Goal: Task Accomplishment & Management: Use online tool/utility

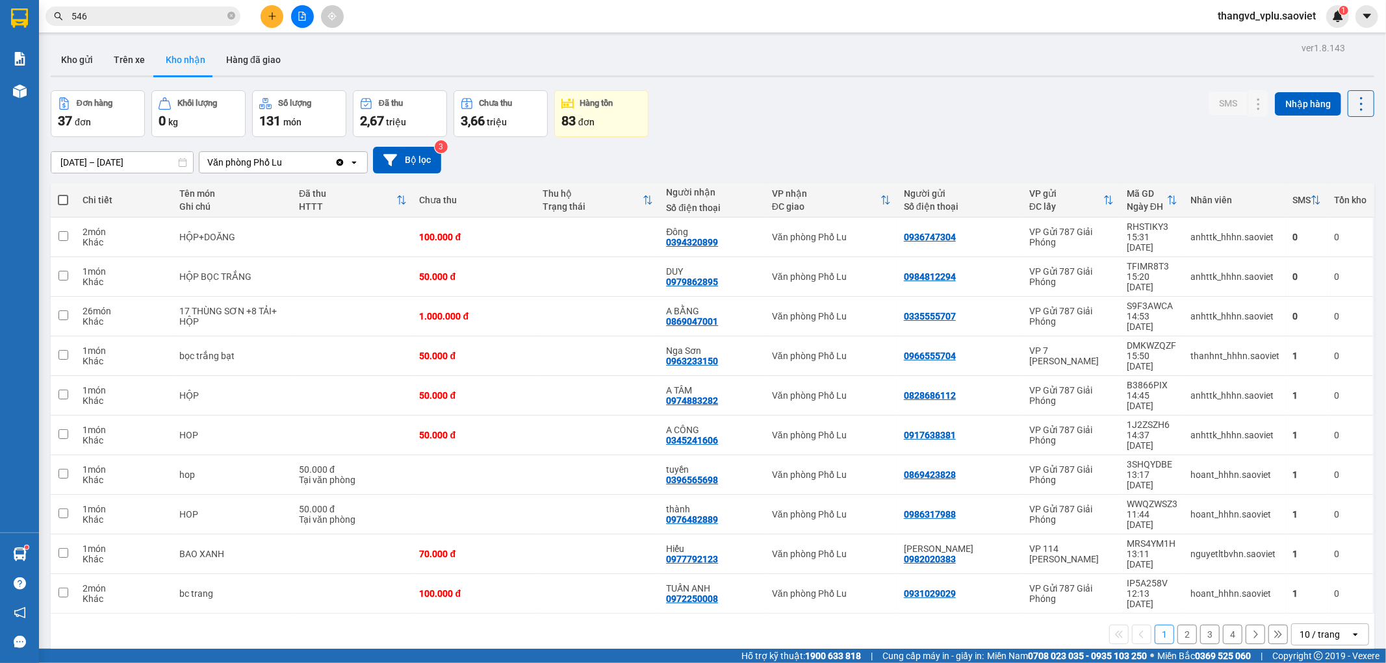
click at [136, 53] on button "Trên xe" at bounding box center [129, 59] width 52 height 31
type input "[DATE] – [DATE]"
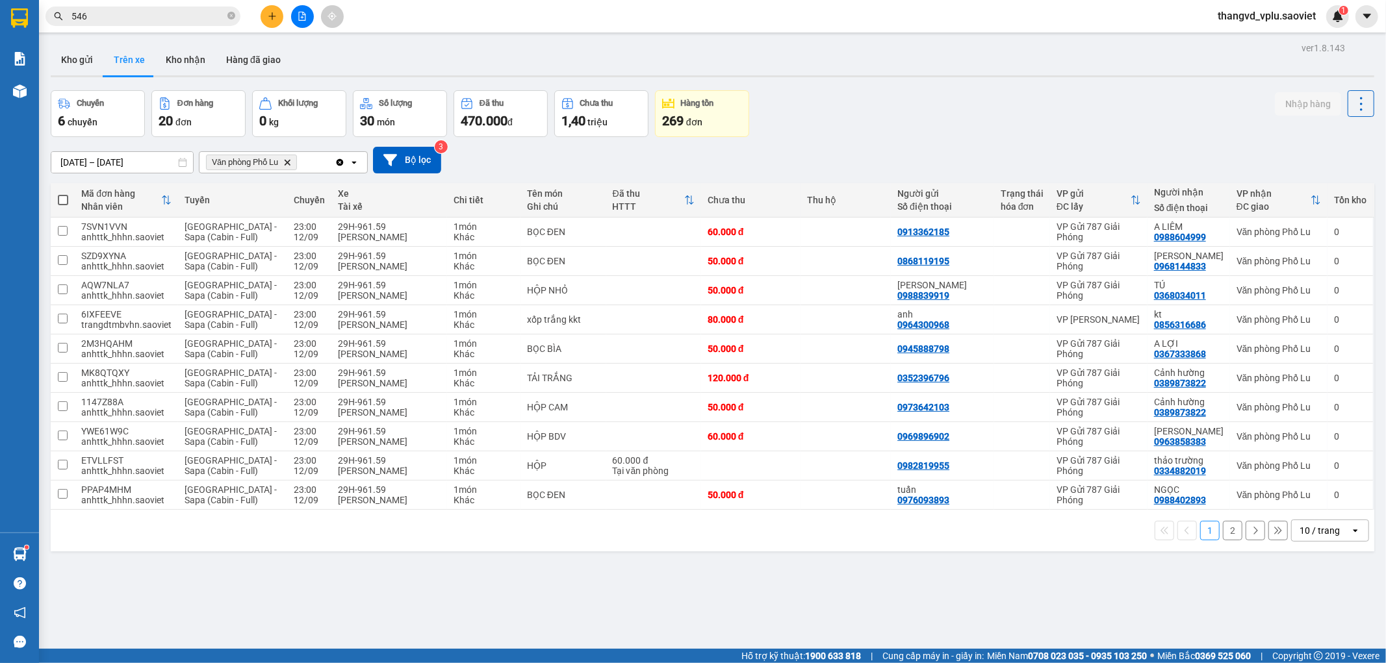
click at [1228, 534] on button "2" at bounding box center [1232, 530] width 19 height 19
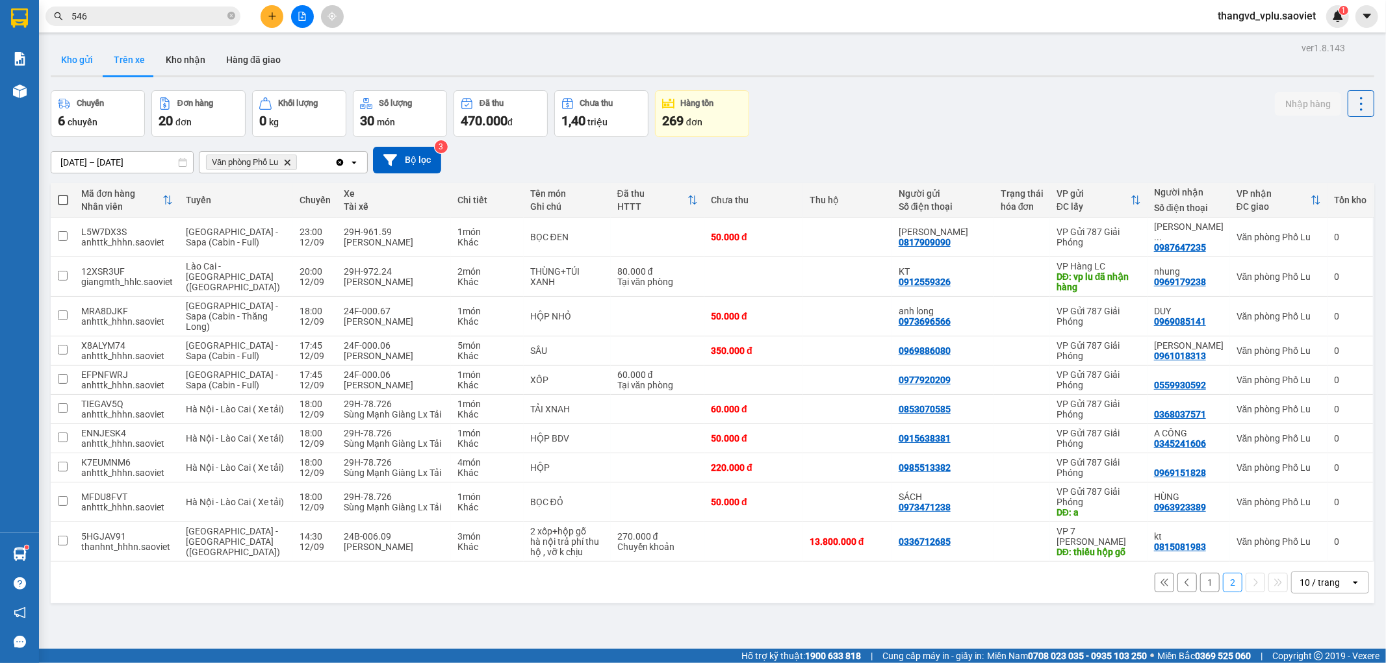
click at [86, 55] on button "Kho gửi" at bounding box center [77, 59] width 53 height 31
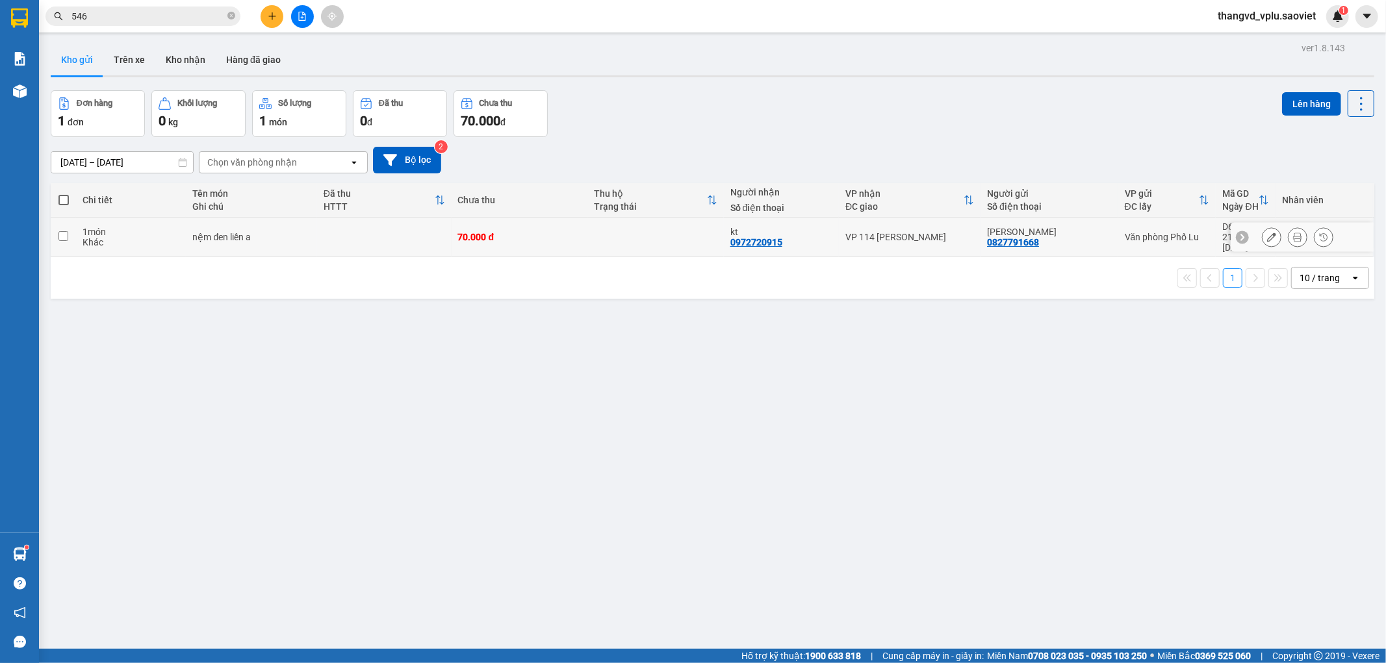
click at [123, 230] on div "1 món" at bounding box center [131, 232] width 97 height 10
checkbox input "true"
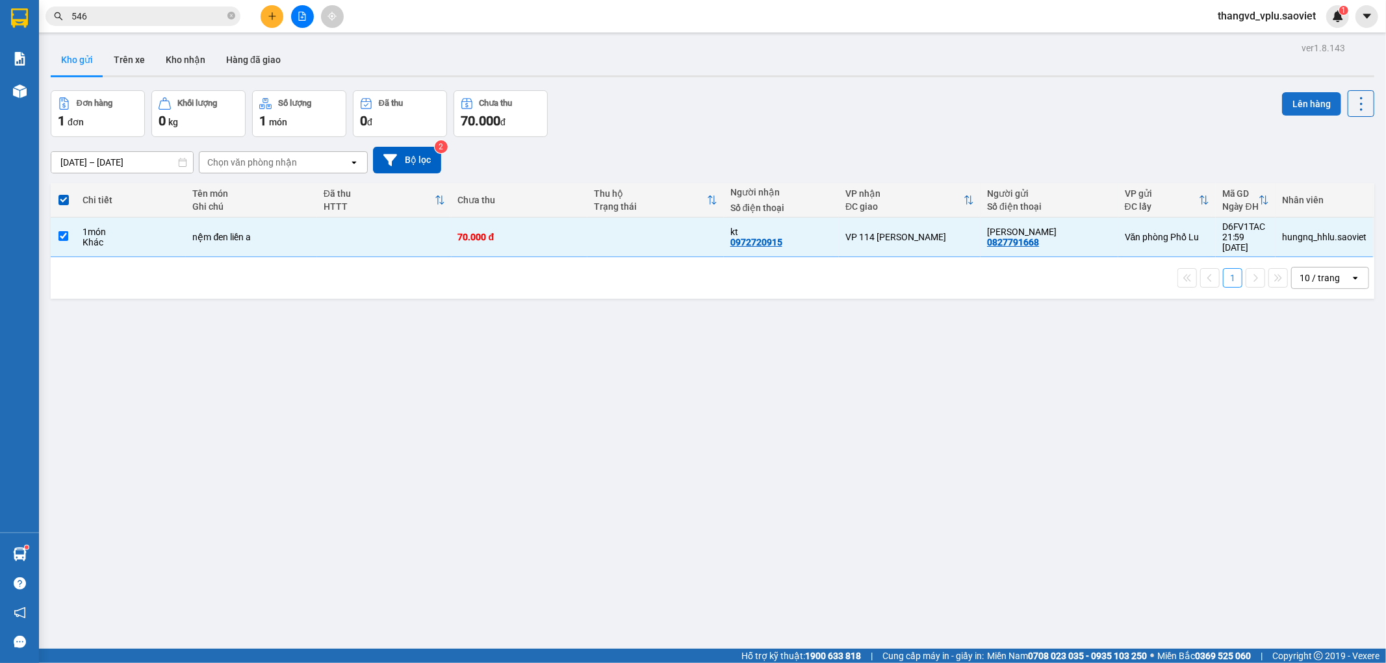
click at [1311, 99] on button "Lên hàng" at bounding box center [1311, 103] width 59 height 23
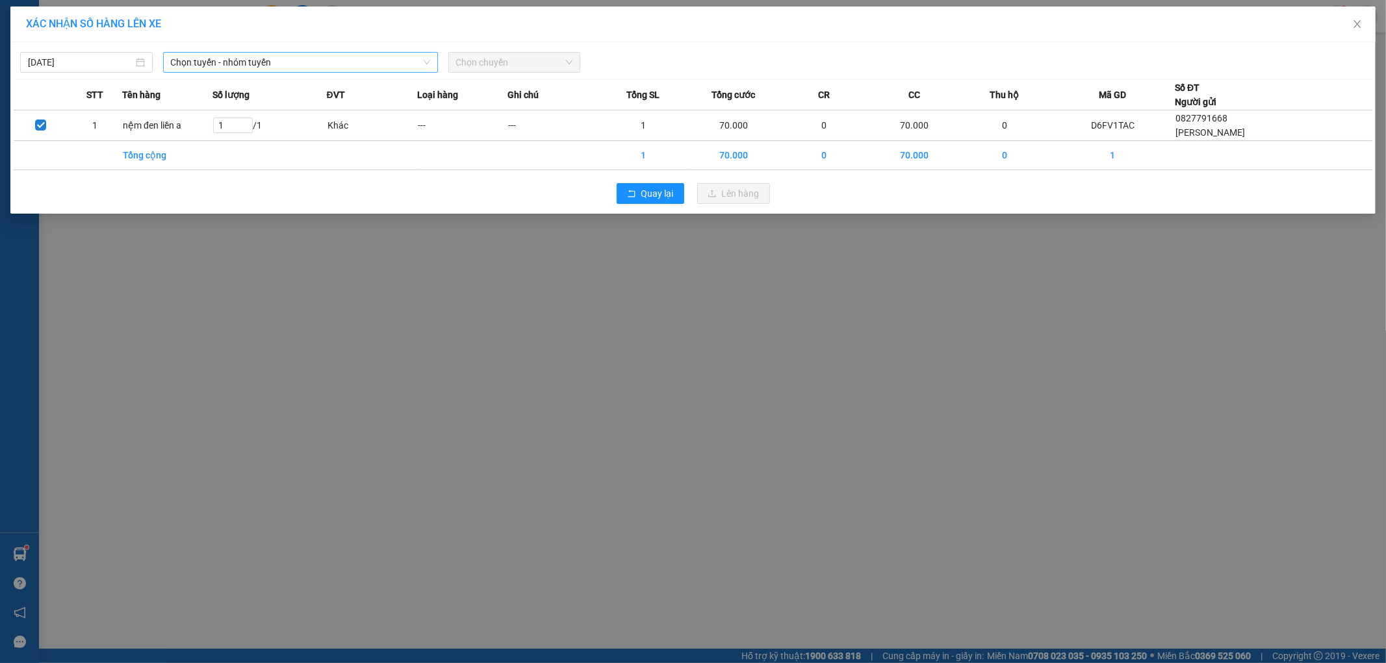
click at [261, 57] on span "Chọn tuyến - nhóm tuyến" at bounding box center [300, 62] width 259 height 19
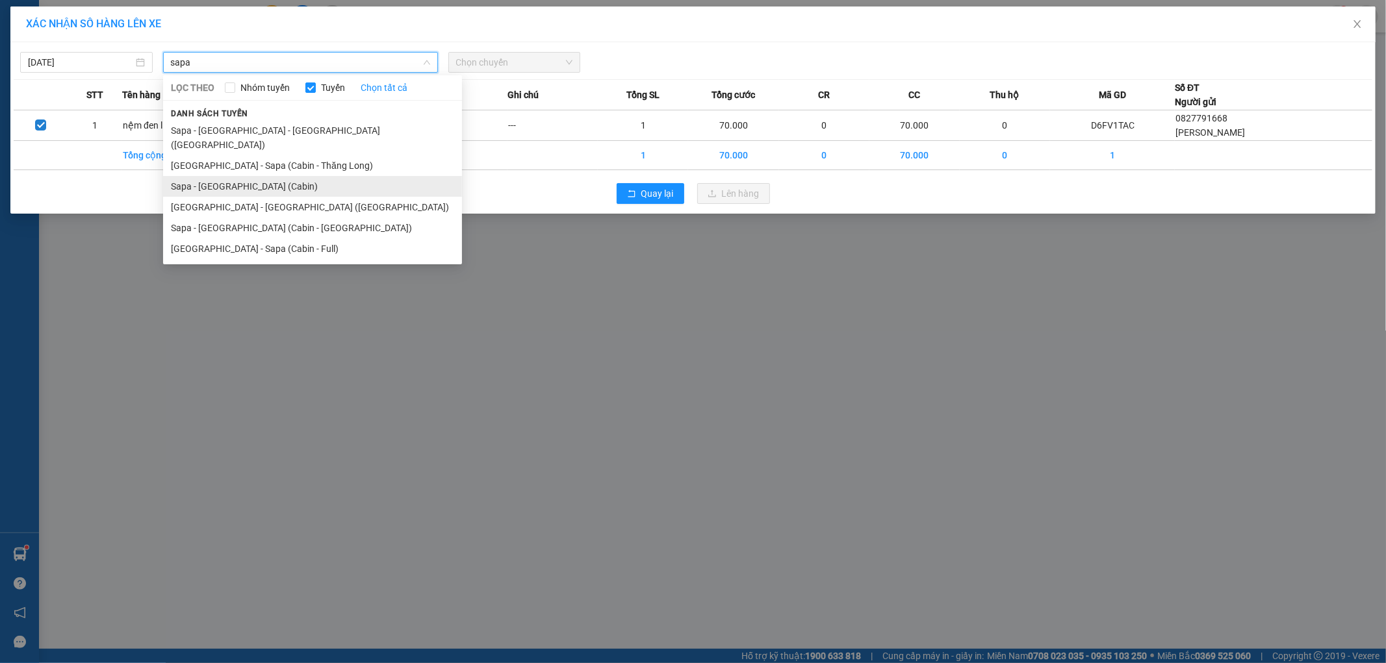
type input "sapa"
click at [233, 176] on li "Sapa - [GEOGRAPHIC_DATA] (Cabin)" at bounding box center [312, 186] width 299 height 21
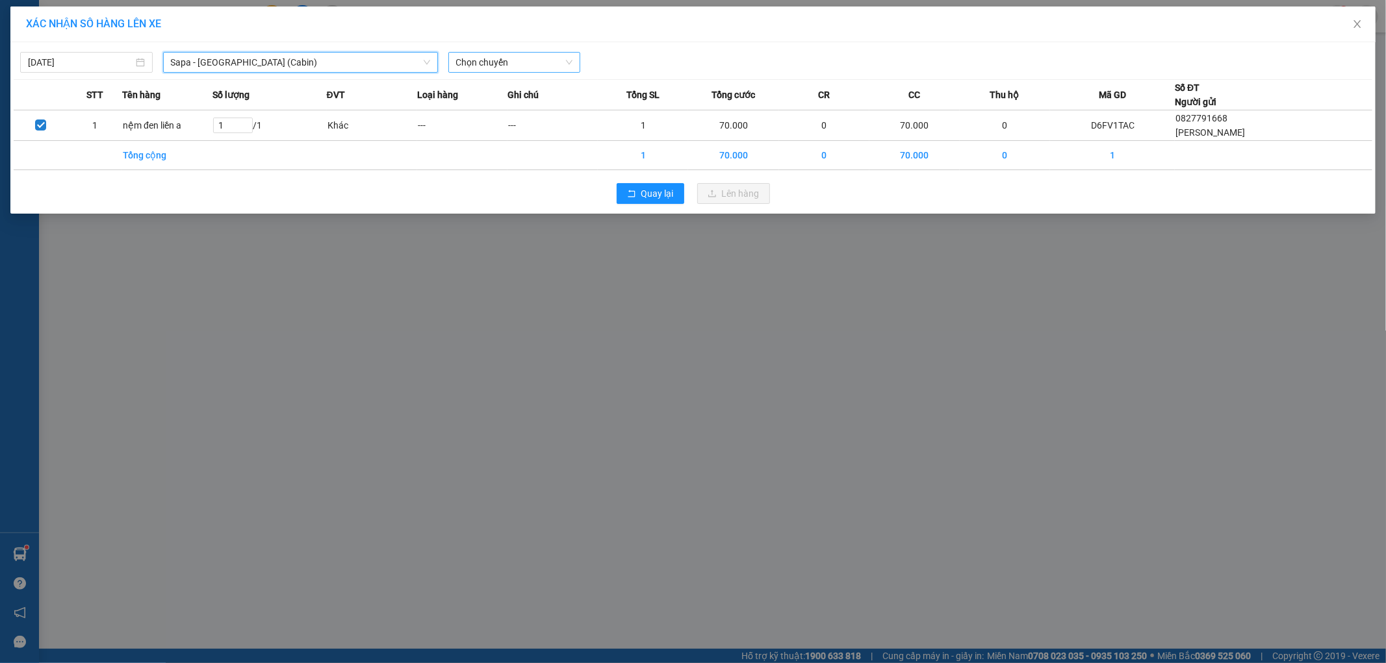
click at [491, 66] on span "Chọn chuyến" at bounding box center [514, 62] width 117 height 19
click at [480, 52] on div "Chọn chuyến" at bounding box center [514, 62] width 133 height 21
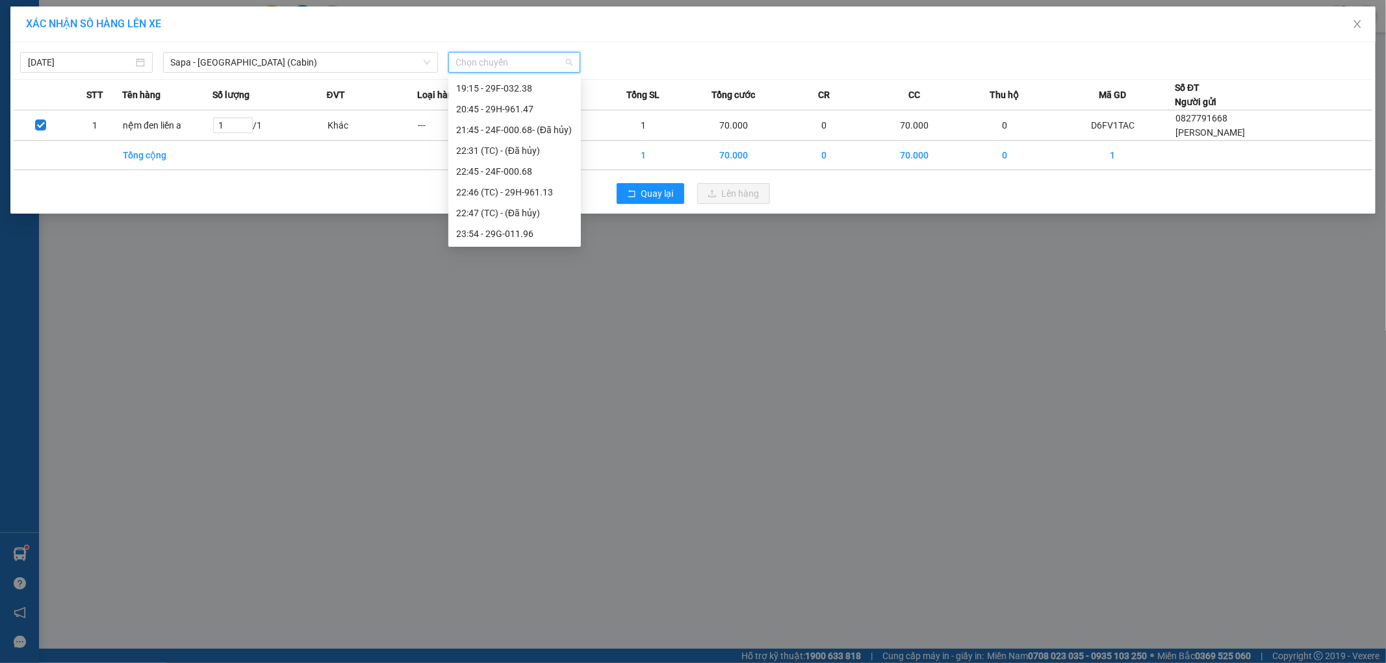
scroll to position [478, 0]
click at [541, 109] on div "22:46 (TC) - 29H-961.13" at bounding box center [514, 109] width 117 height 14
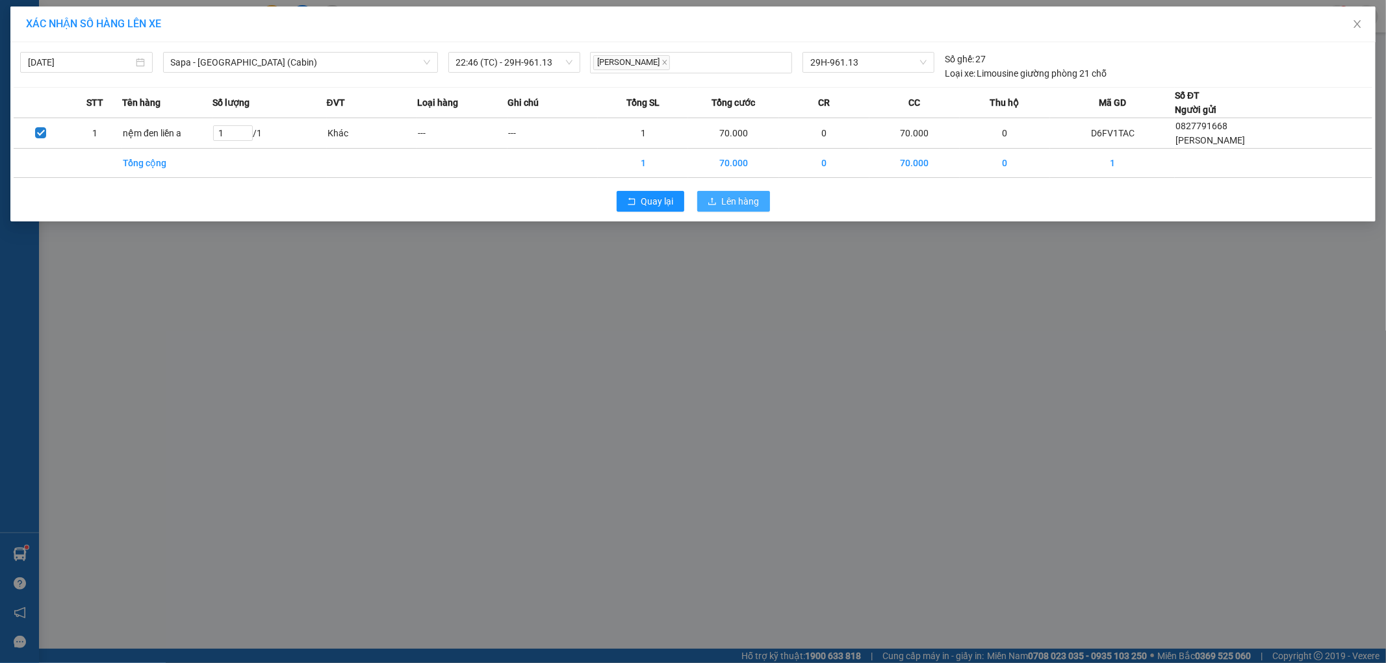
click at [731, 203] on span "Lên hàng" at bounding box center [741, 201] width 38 height 14
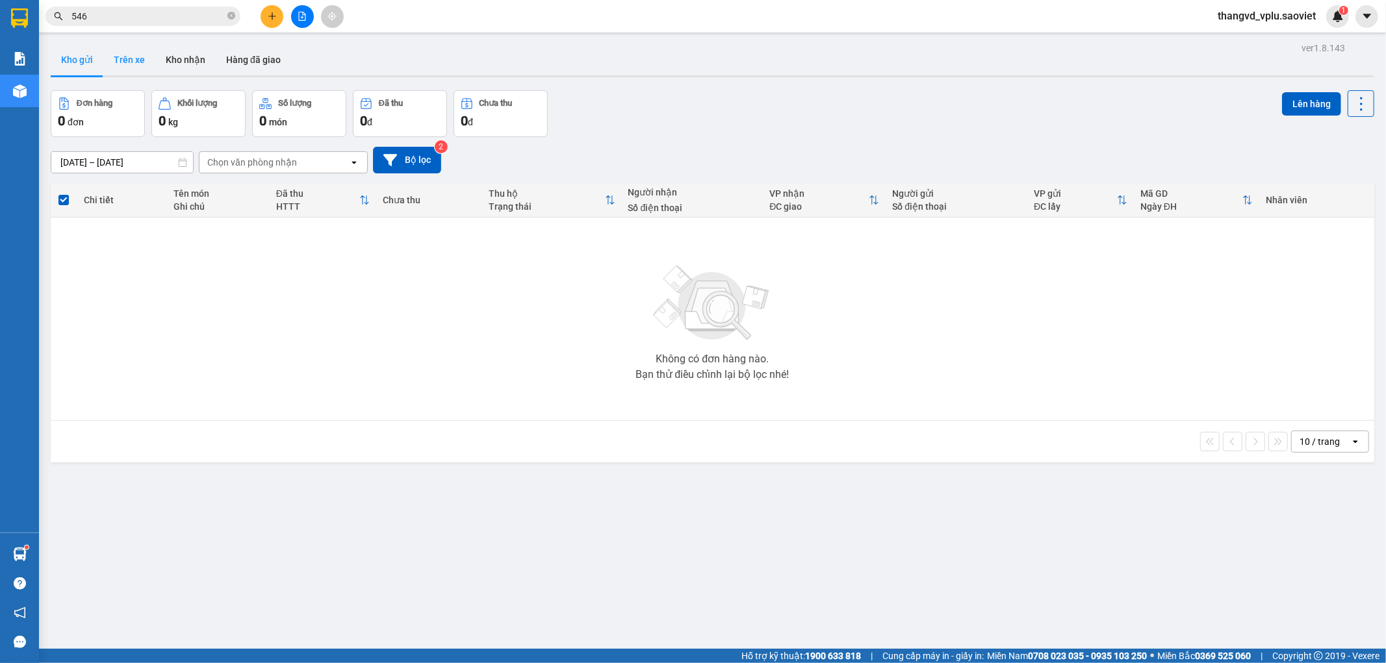
click at [125, 57] on button "Trên xe" at bounding box center [129, 59] width 52 height 31
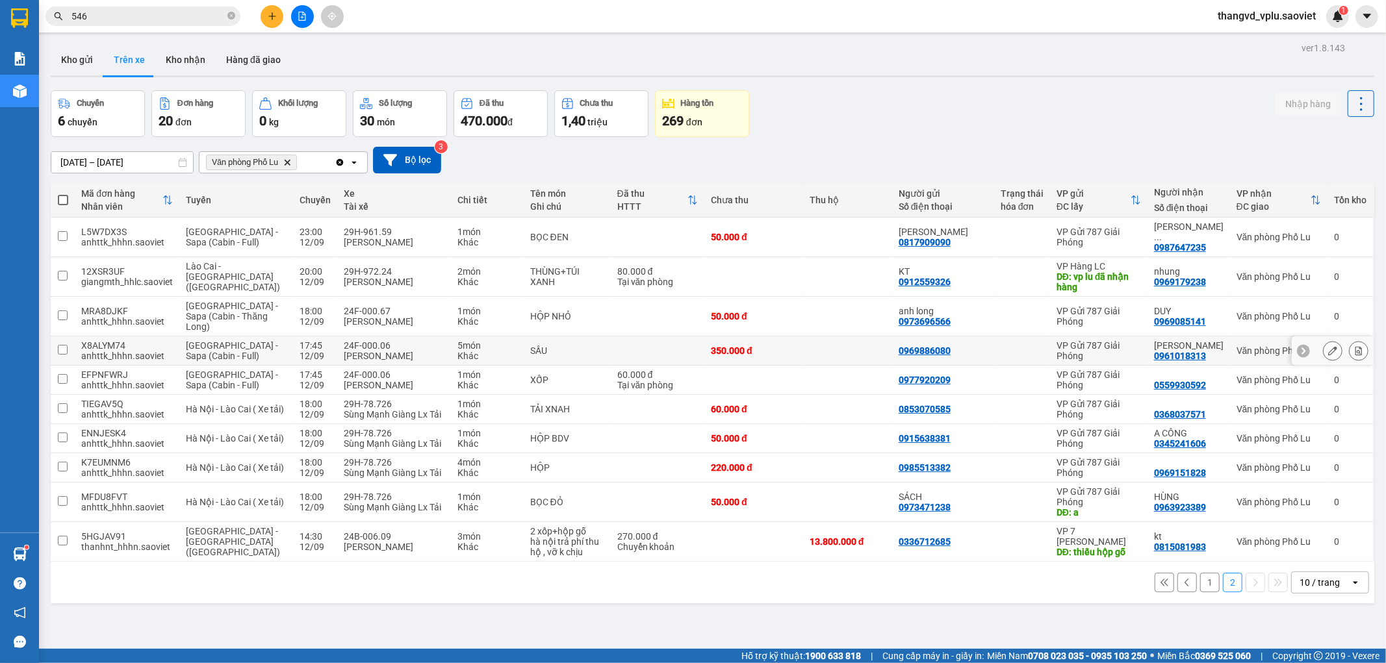
click at [386, 351] on div "[PERSON_NAME]" at bounding box center [394, 356] width 101 height 10
checkbox input "true"
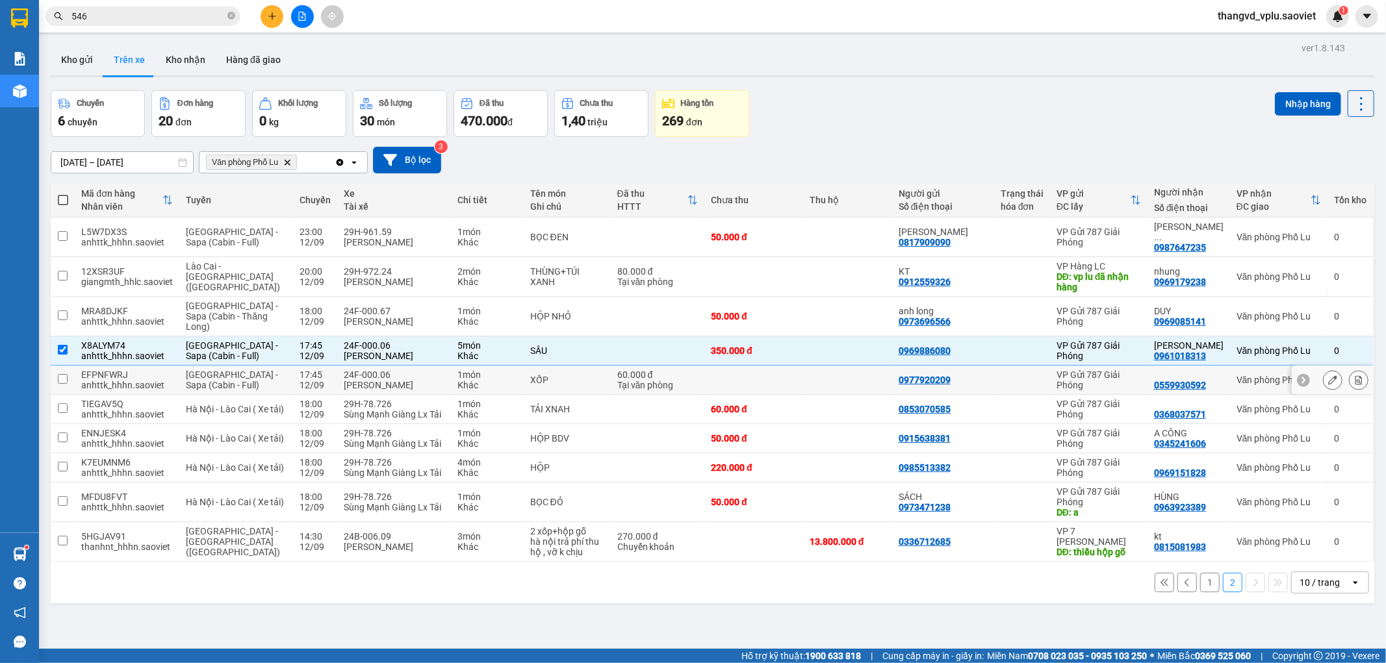
click at [371, 380] on div "[PERSON_NAME]" at bounding box center [394, 385] width 101 height 10
checkbox input "true"
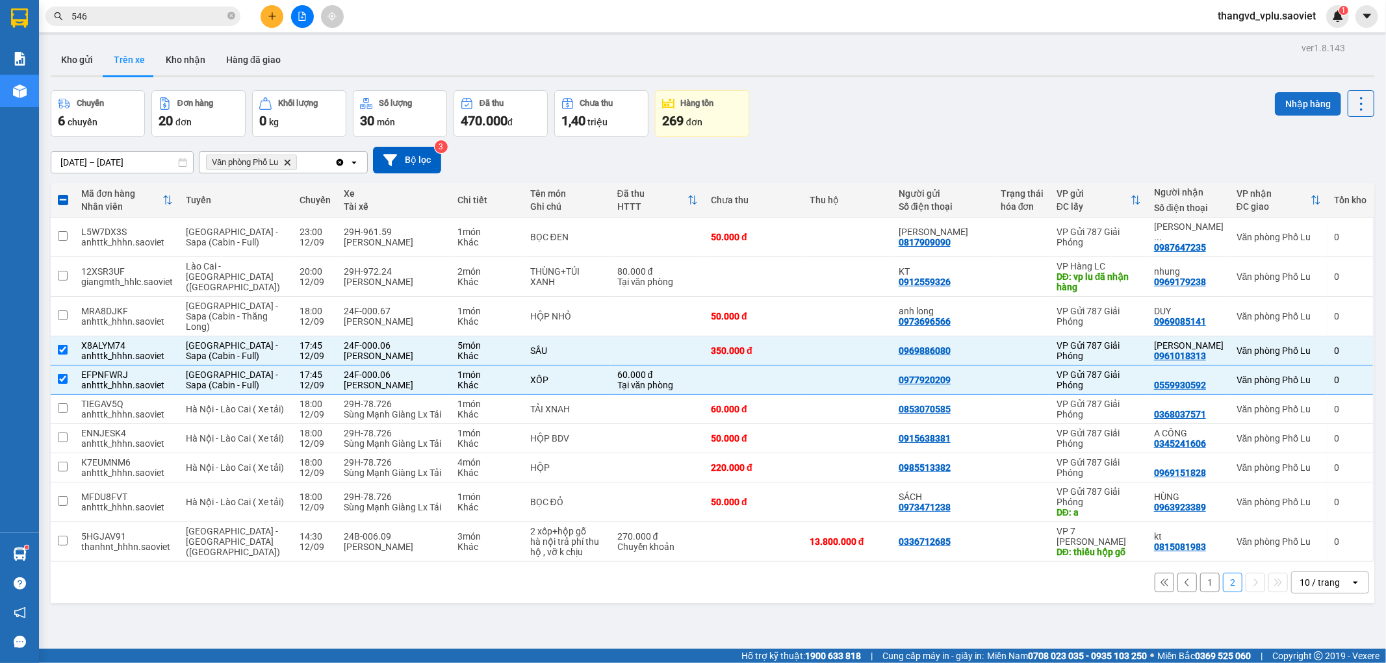
click at [1277, 102] on button "Nhập hàng" at bounding box center [1308, 103] width 66 height 23
click at [1355, 346] on icon at bounding box center [1358, 350] width 7 height 9
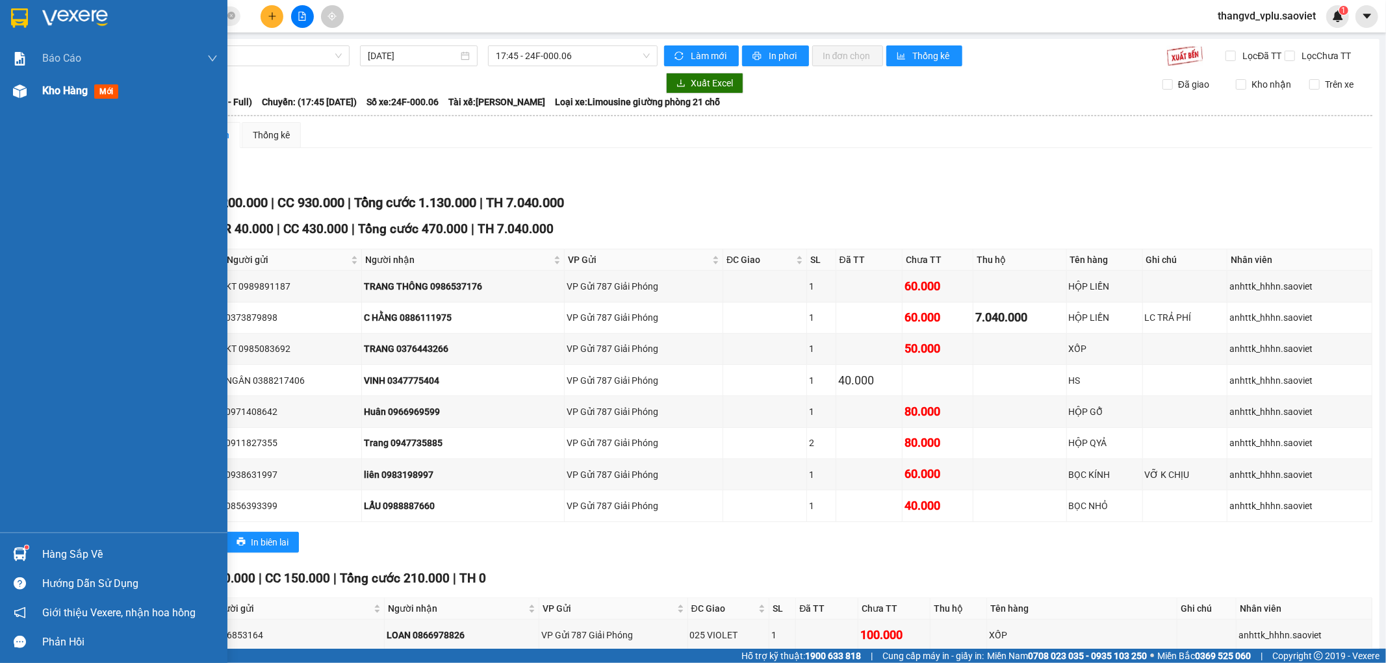
click at [72, 100] on div "Kho hàng mới" at bounding box center [129, 91] width 175 height 32
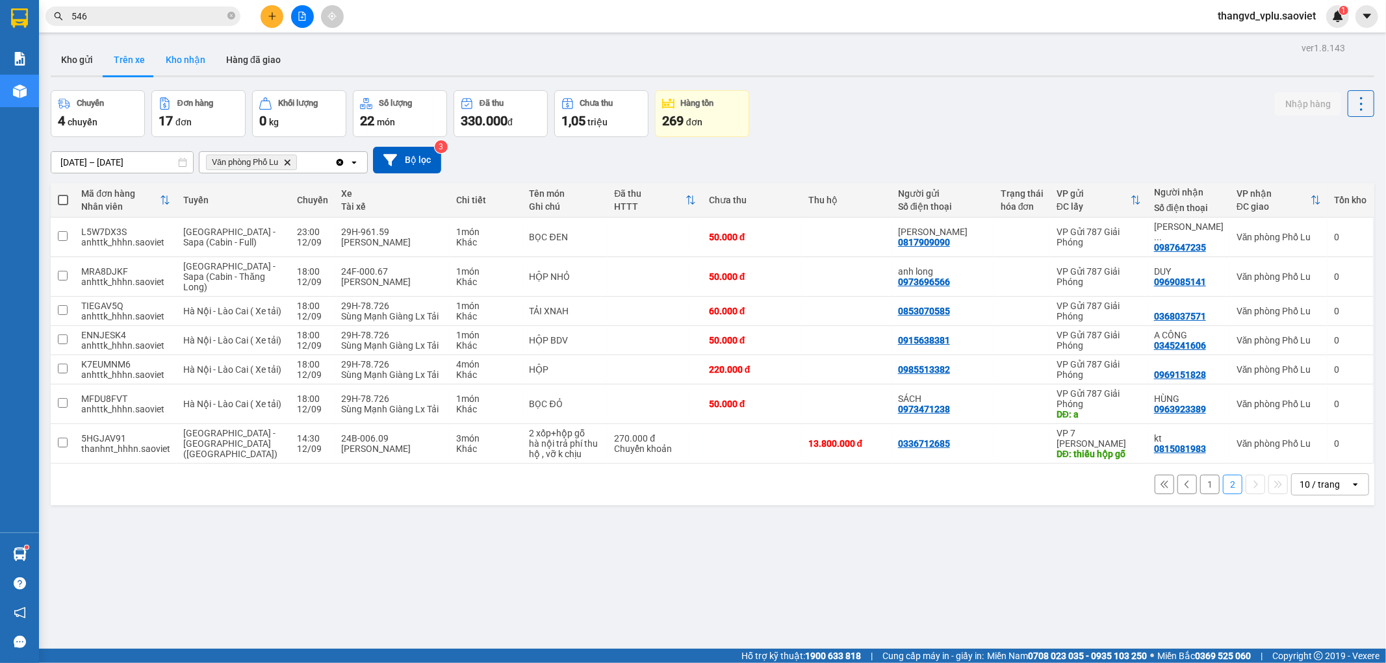
click at [183, 65] on button "Kho nhận" at bounding box center [185, 59] width 60 height 31
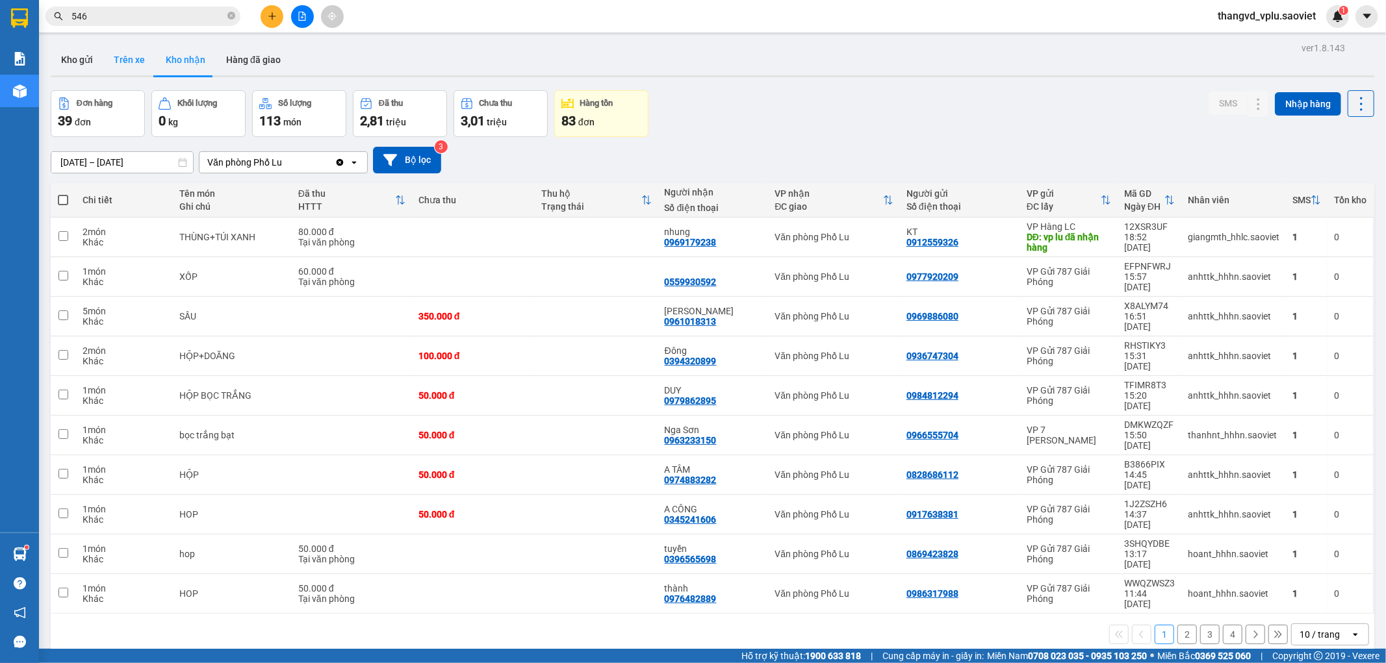
click at [131, 59] on button "Trên xe" at bounding box center [129, 59] width 52 height 31
type input "[DATE] – [DATE]"
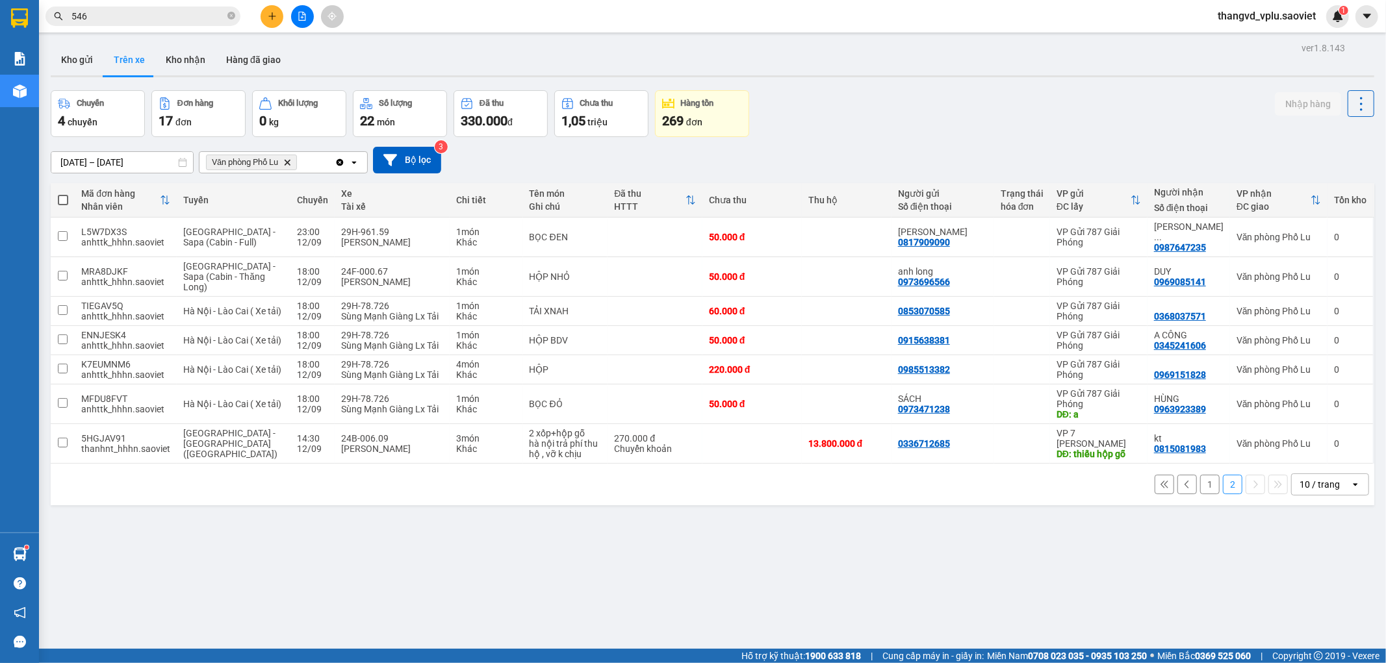
click at [1205, 478] on button "1" at bounding box center [1209, 484] width 19 height 19
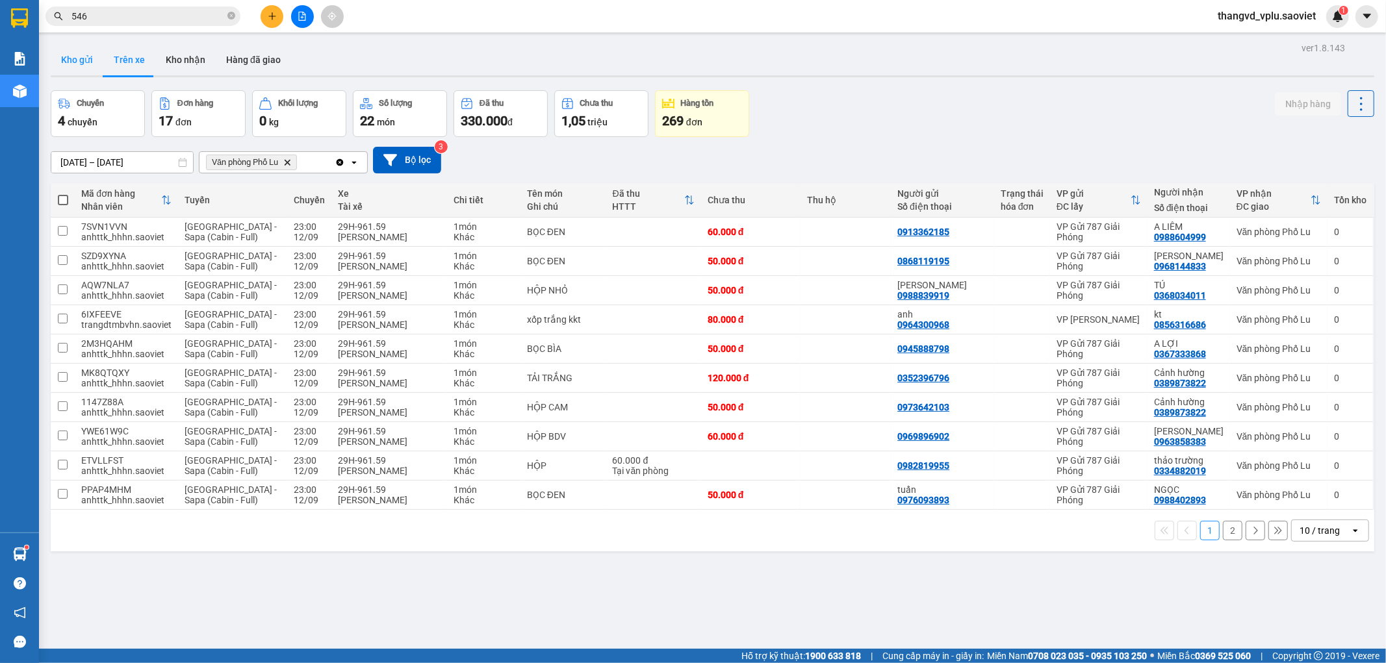
click at [83, 61] on button "Kho gửi" at bounding box center [77, 59] width 53 height 31
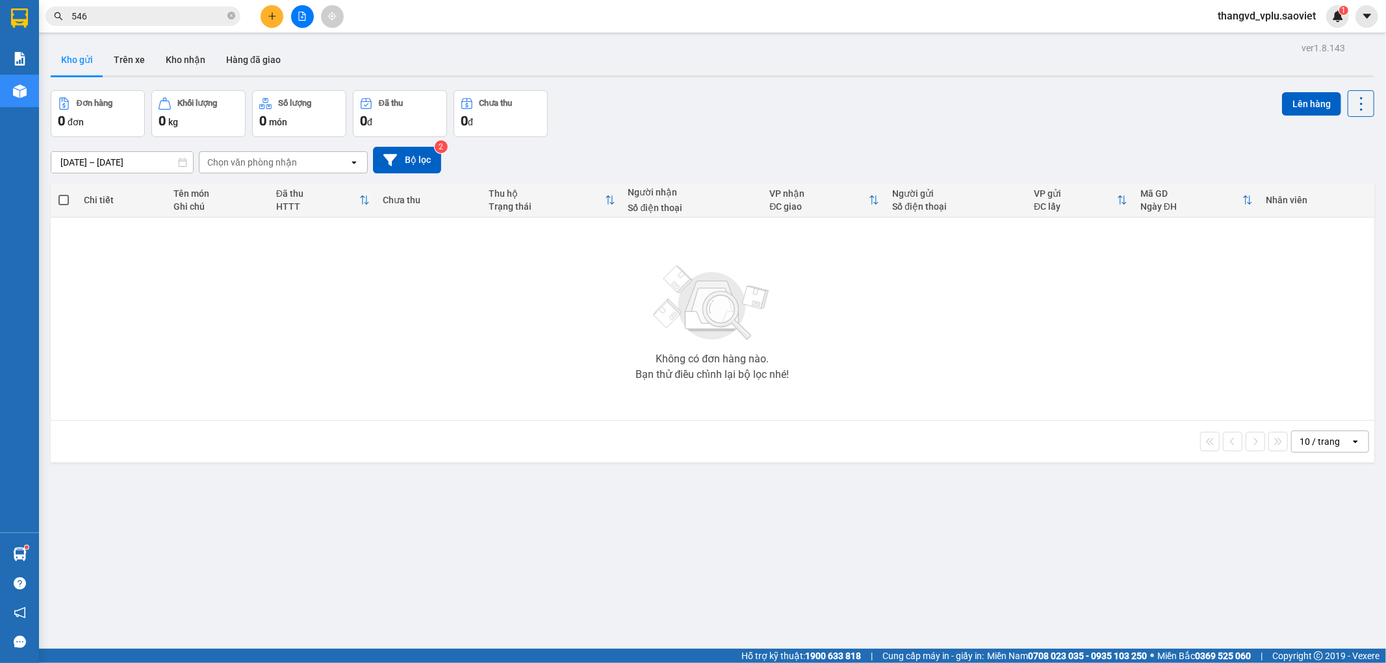
click at [178, 21] on input "546" at bounding box center [147, 16] width 153 height 14
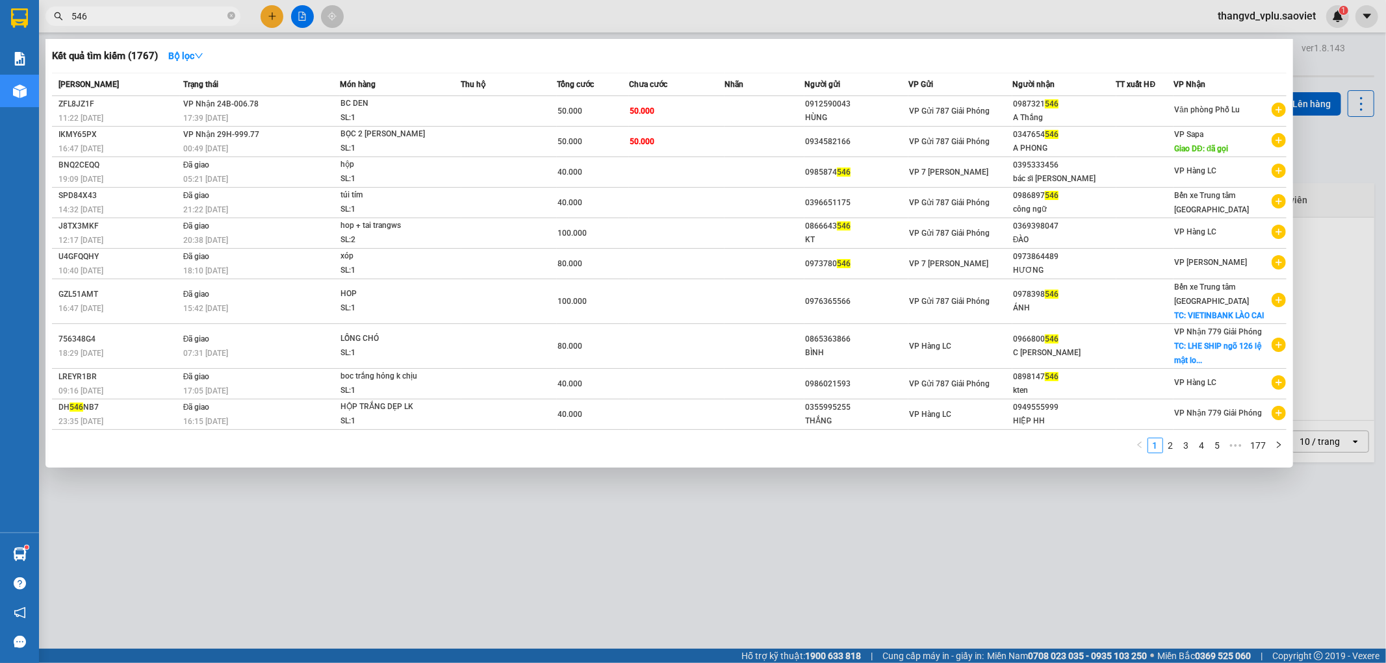
click at [178, 21] on input "546" at bounding box center [147, 16] width 153 height 14
click at [303, 16] on div at bounding box center [693, 331] width 1386 height 663
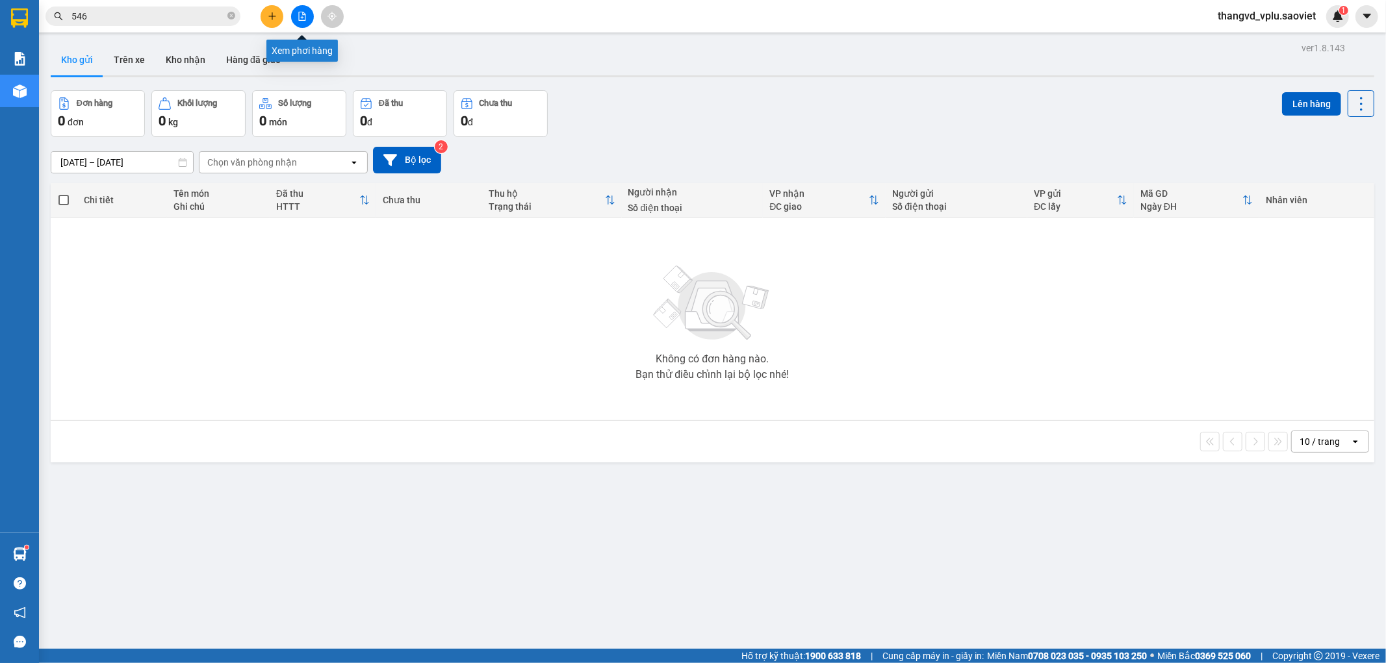
click at [303, 16] on icon "file-add" at bounding box center [302, 16] width 9 height 9
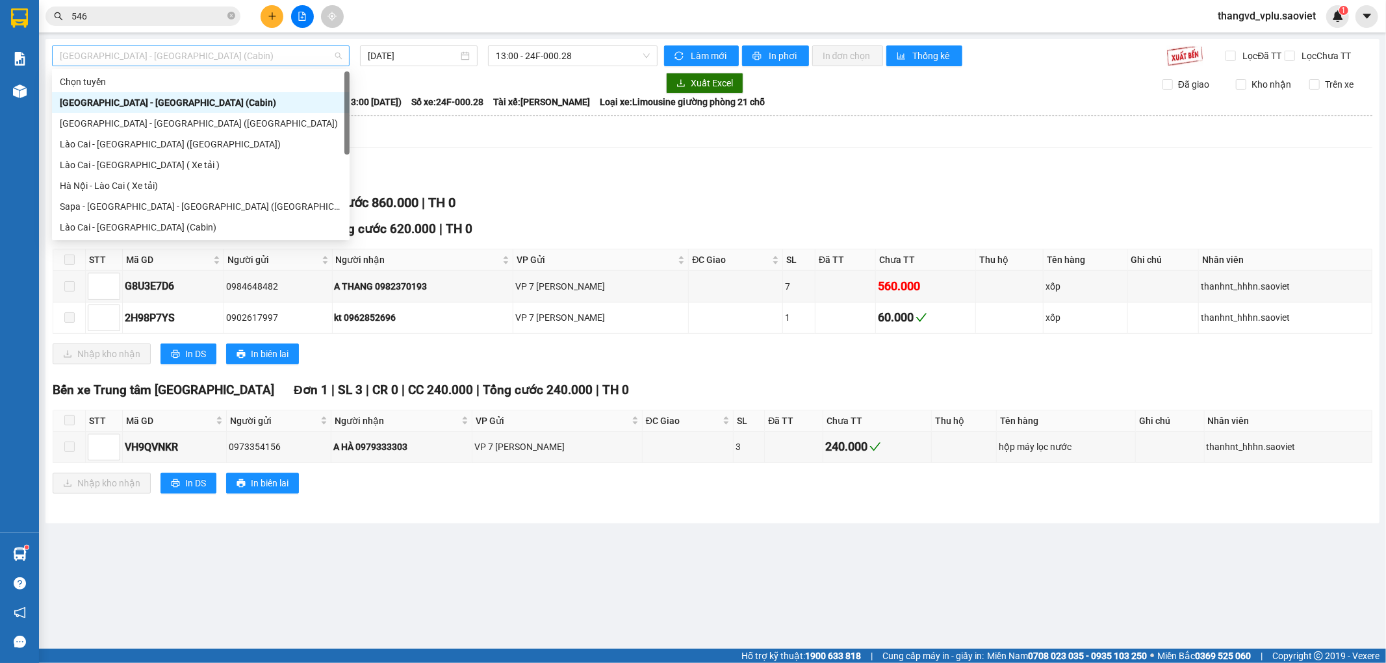
click at [183, 53] on span "[GEOGRAPHIC_DATA] - [GEOGRAPHIC_DATA] (Cabin)" at bounding box center [201, 55] width 282 height 19
type input "sa"
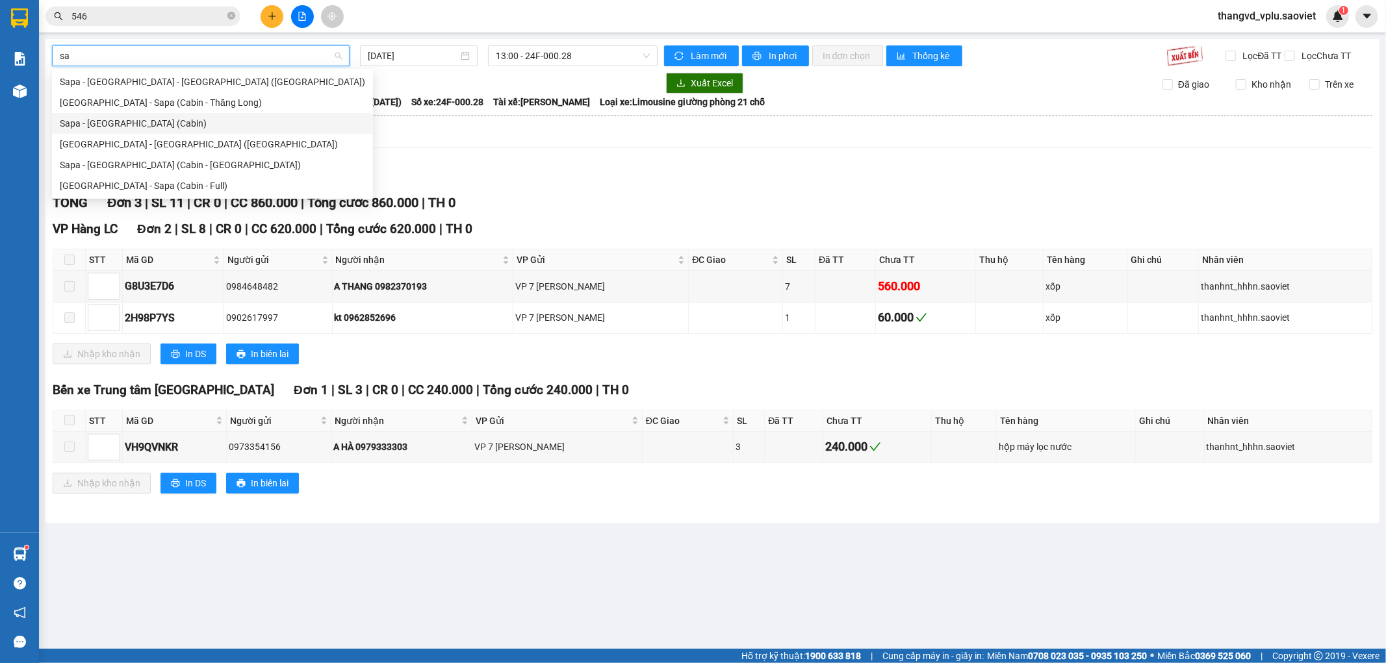
click at [130, 122] on div "Sapa - [GEOGRAPHIC_DATA] (Cabin)" at bounding box center [212, 123] width 305 height 14
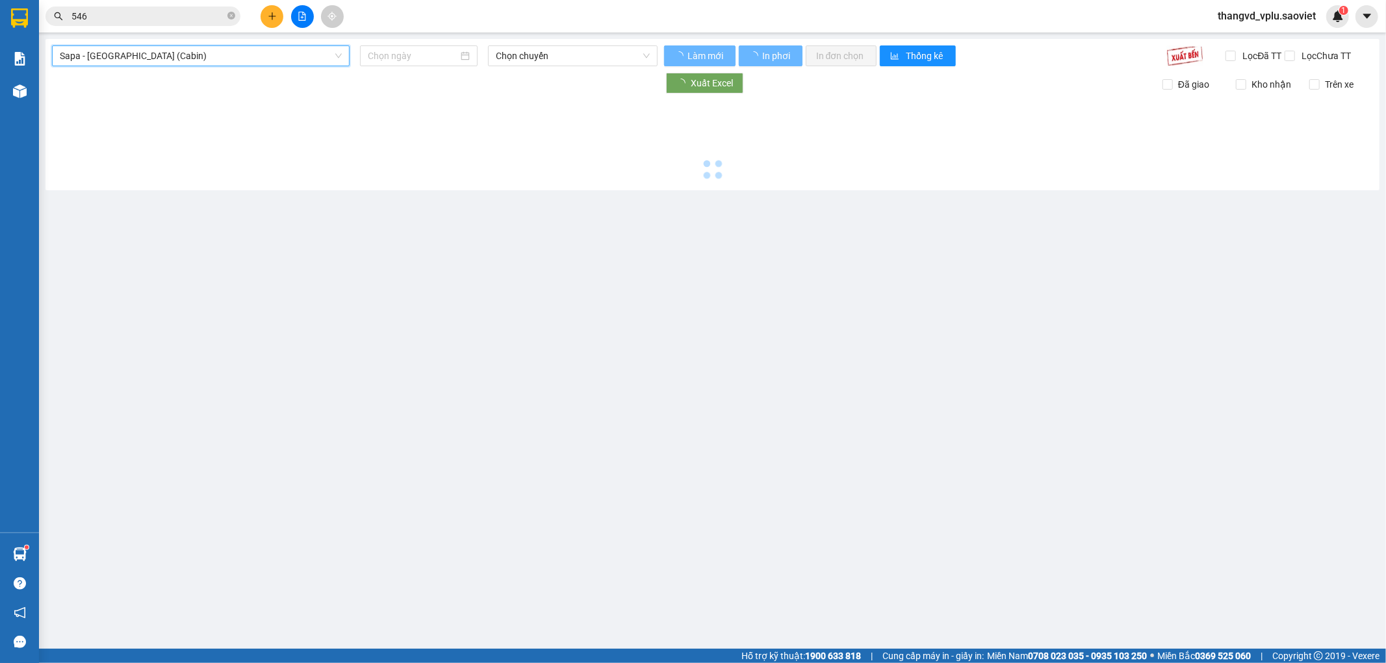
type input "[DATE]"
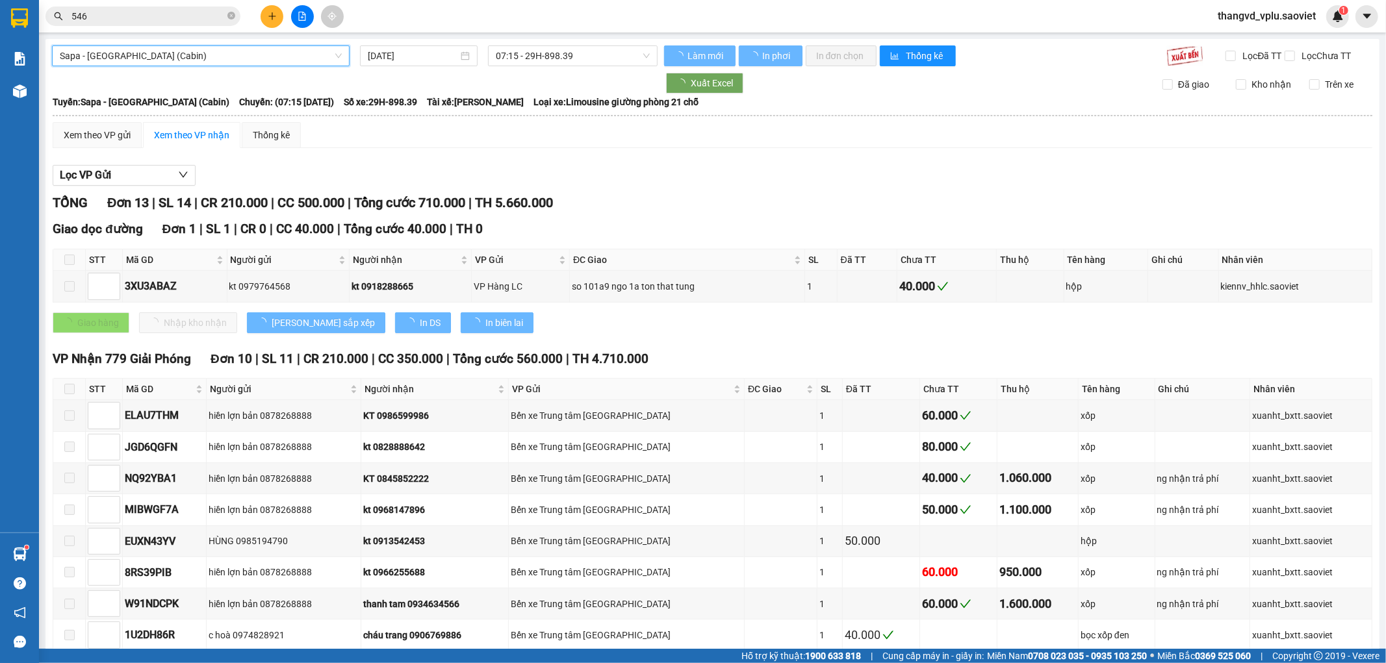
click at [573, 55] on span "07:15 - 29H-898.39" at bounding box center [572, 55] width 153 height 19
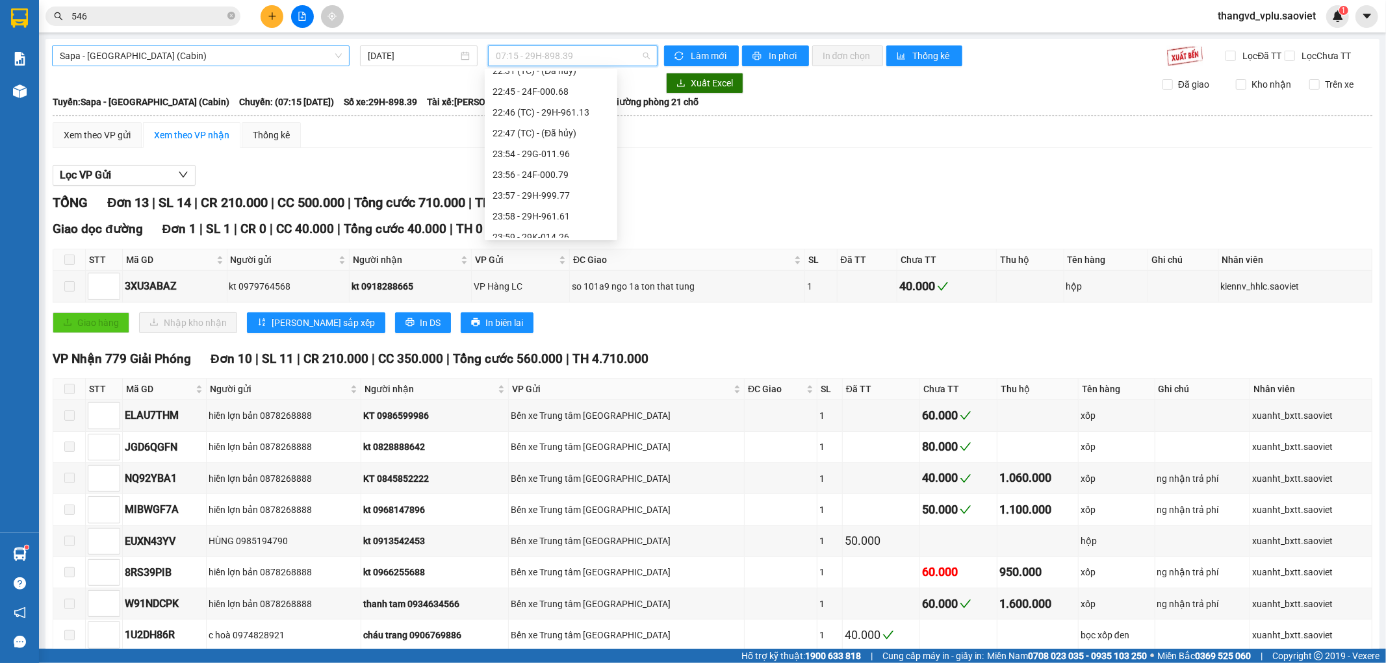
scroll to position [478, 0]
click at [580, 104] on div "22:46 (TC) - 29H-961.13" at bounding box center [551, 103] width 117 height 14
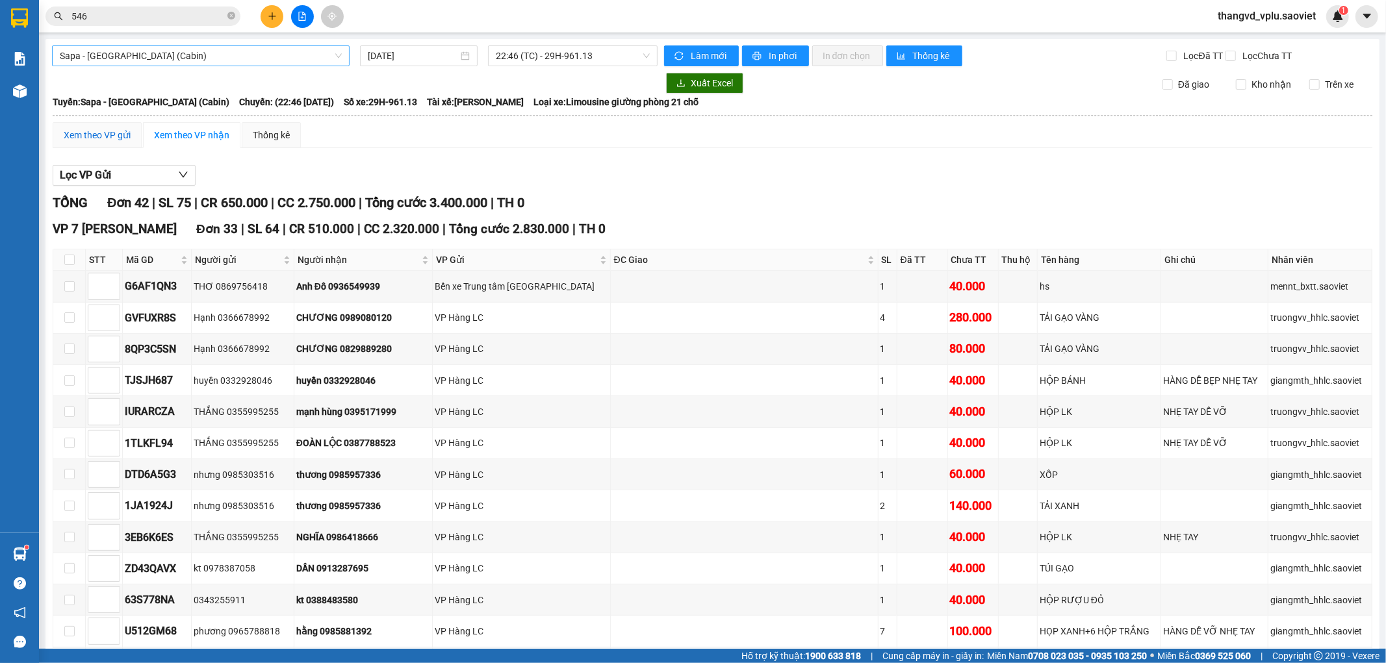
click at [120, 142] on div "Xem theo VP gửi" at bounding box center [97, 135] width 67 height 14
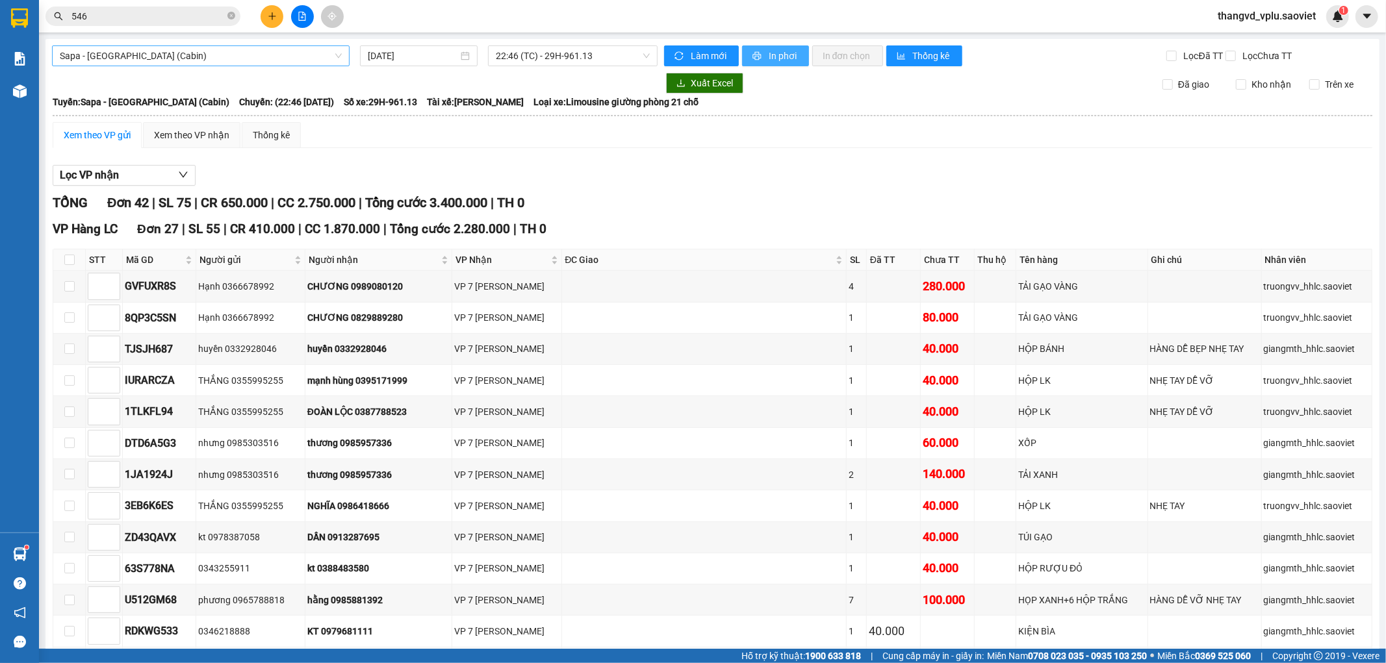
click at [786, 50] on span "In phơi" at bounding box center [784, 56] width 30 height 14
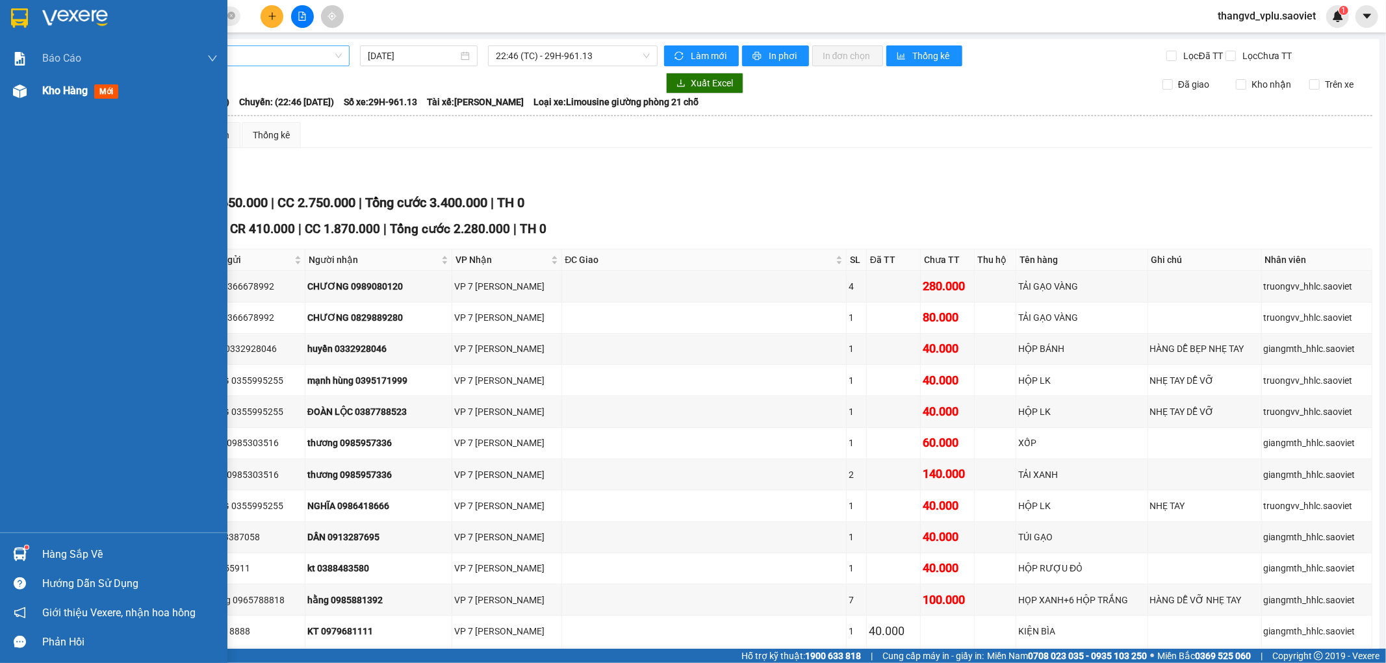
click at [27, 86] on div at bounding box center [19, 91] width 23 height 23
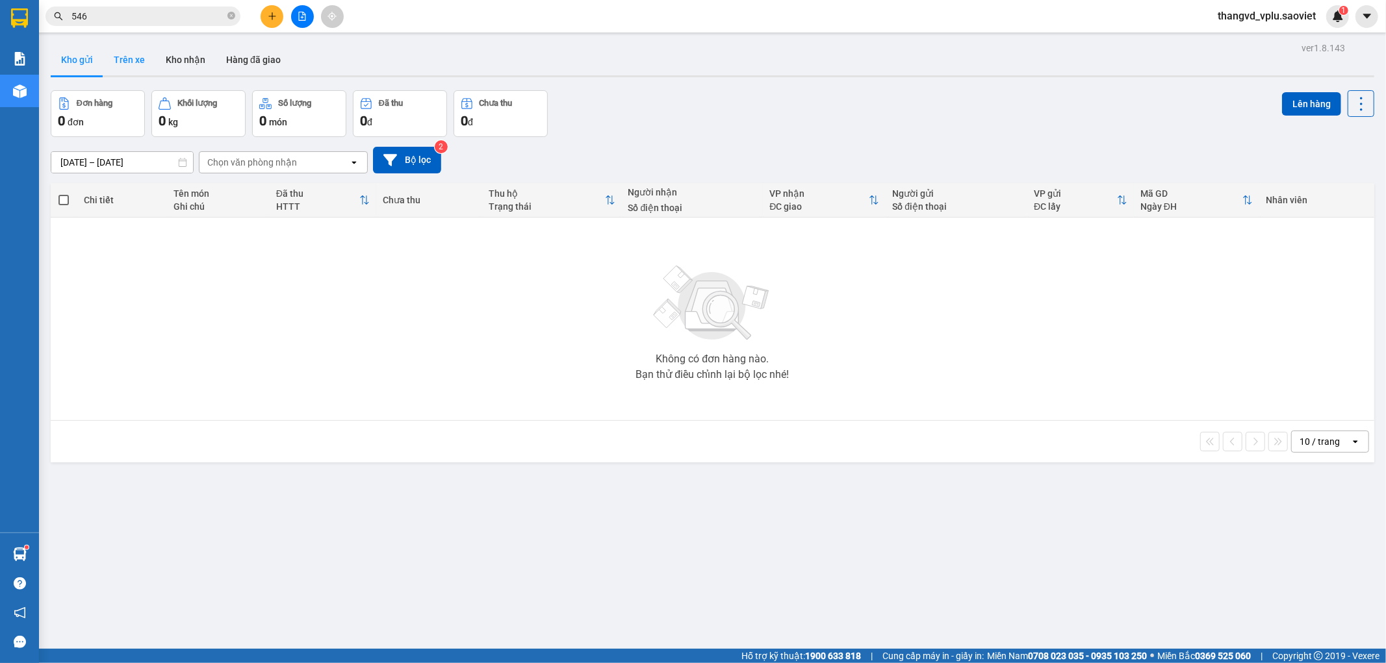
click at [122, 61] on button "Trên xe" at bounding box center [129, 59] width 52 height 31
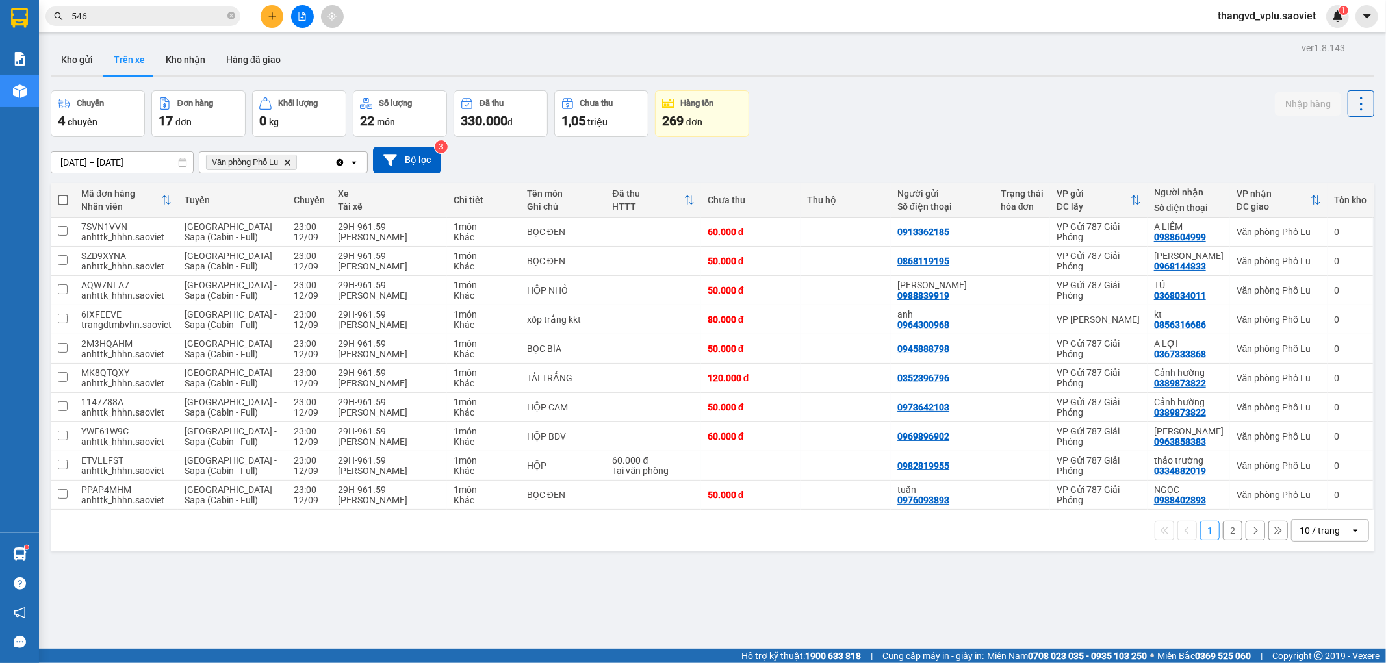
click at [1223, 533] on button "2" at bounding box center [1232, 530] width 19 height 19
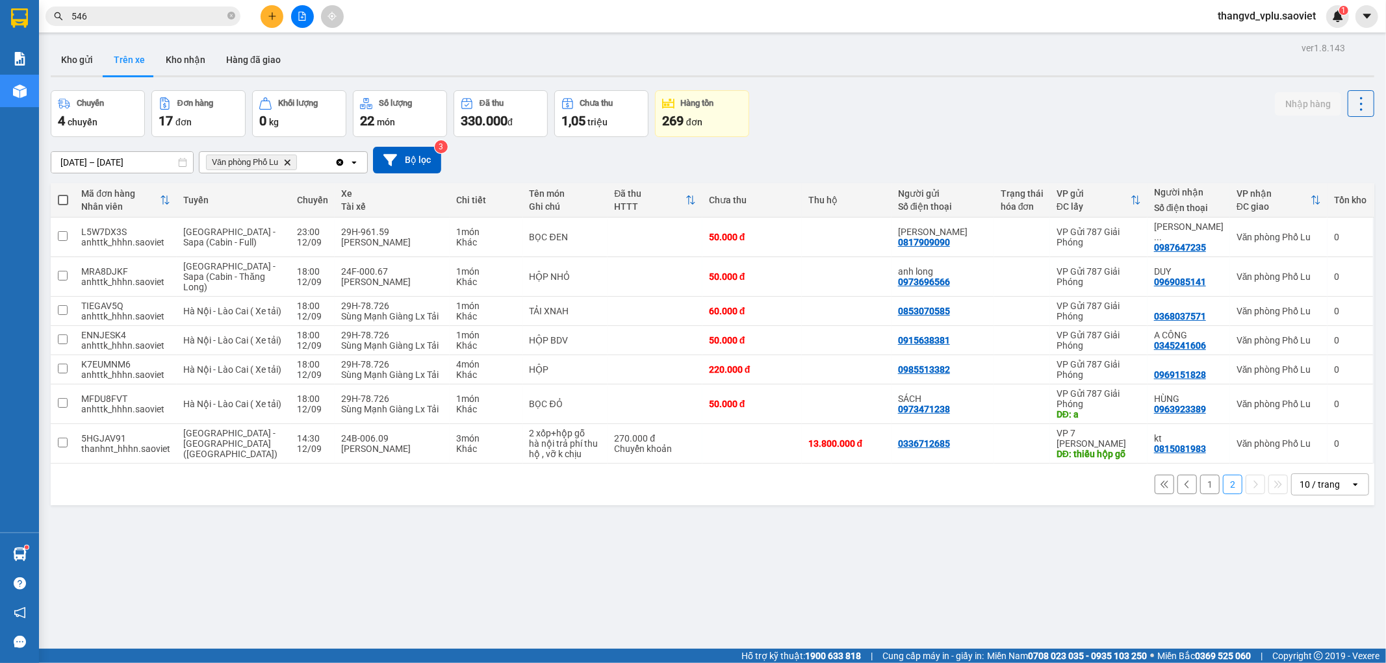
click at [1200, 482] on button "1" at bounding box center [1209, 484] width 19 height 19
